Goal: Answer question/provide support

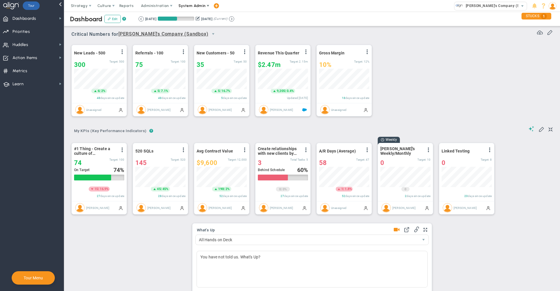
click at [198, 5] on span "System Admin" at bounding box center [191, 5] width 27 height 4
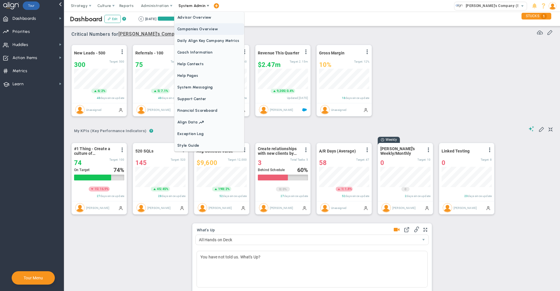
click at [197, 33] on span "Companies Overview" at bounding box center [209, 29] width 70 height 12
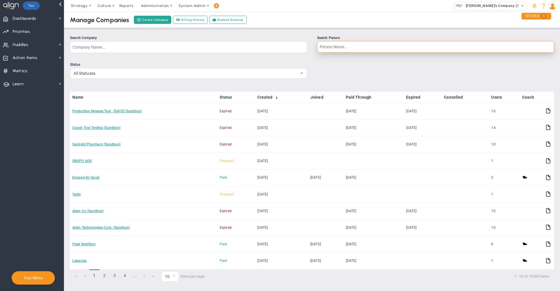
click at [346, 49] on input "Search Person" at bounding box center [435, 47] width 237 height 12
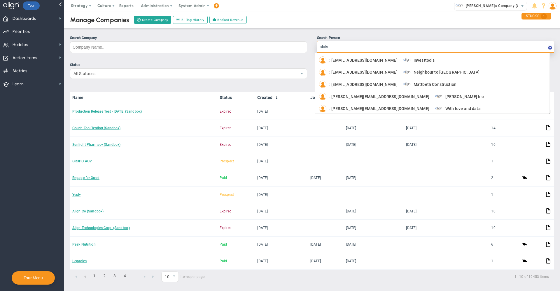
type input "[PERSON_NAME]"
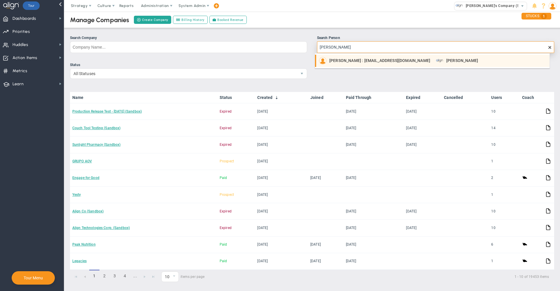
click at [354, 60] on span "[PERSON_NAME] : [EMAIL_ADDRESS][DOMAIN_NAME]" at bounding box center [379, 61] width 101 height 4
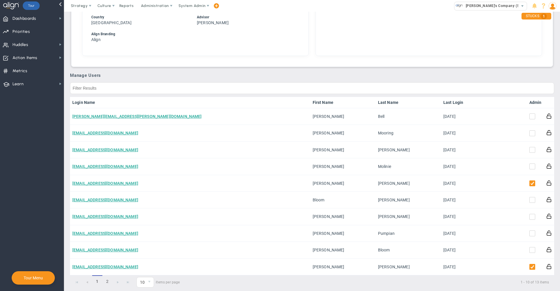
scroll to position [268, 0]
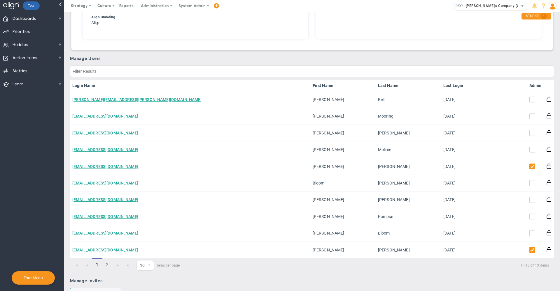
click at [529, 83] on link "Admin" at bounding box center [535, 85] width 12 height 5
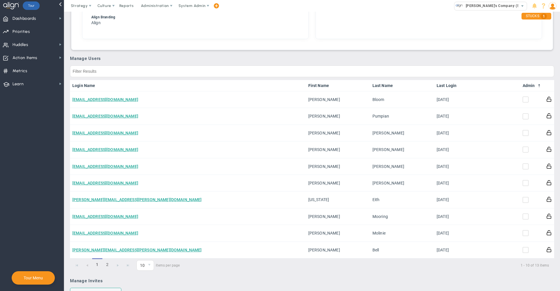
click at [529, 83] on link "Admin" at bounding box center [531, 85] width 19 height 5
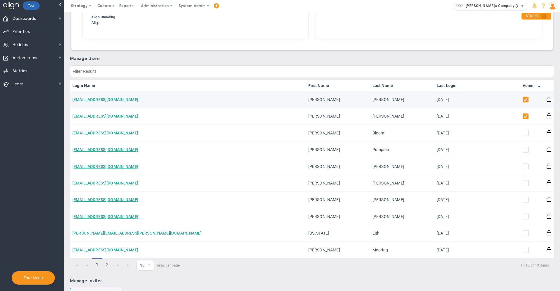
click at [112, 97] on link "[EMAIL_ADDRESS][DOMAIN_NAME]" at bounding box center [105, 99] width 66 height 5
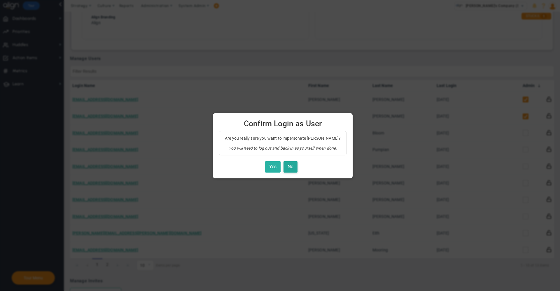
click at [270, 167] on button "Yes" at bounding box center [272, 166] width 15 height 11
